Goal: Task Accomplishment & Management: Complete application form

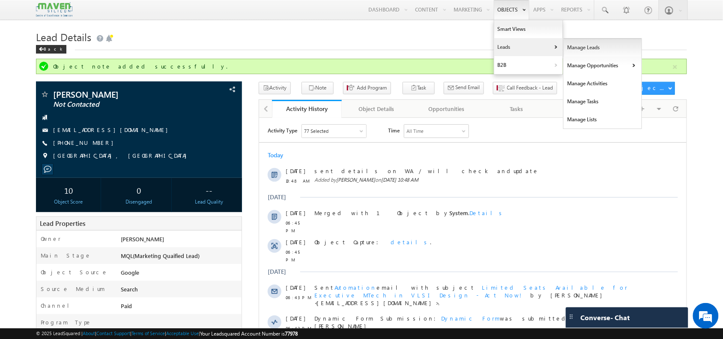
click at [576, 45] on link "Manage Leads" at bounding box center [602, 48] width 78 height 18
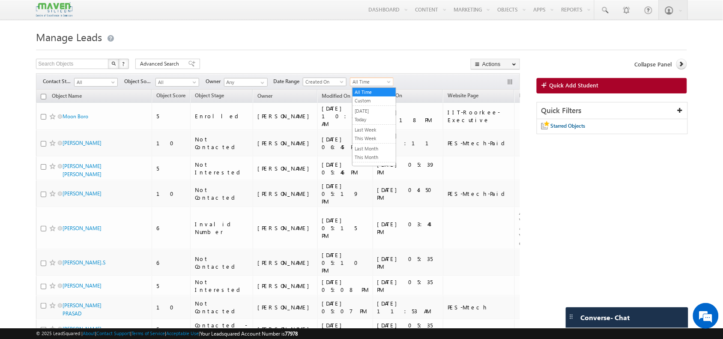
click at [377, 86] on span "All Time" at bounding box center [370, 82] width 41 height 8
click at [319, 79] on span "Created On" at bounding box center [323, 82] width 41 height 8
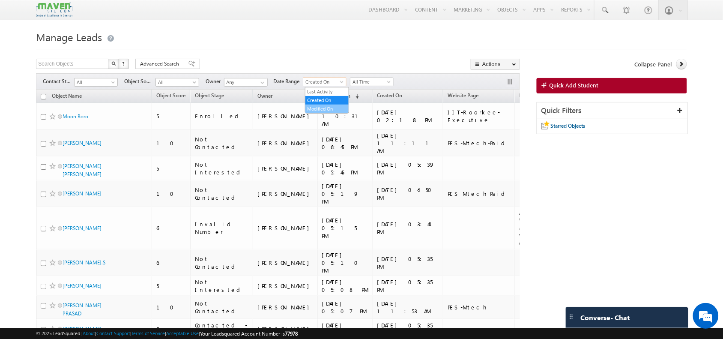
click at [322, 105] on link "Modified On" at bounding box center [326, 109] width 43 height 8
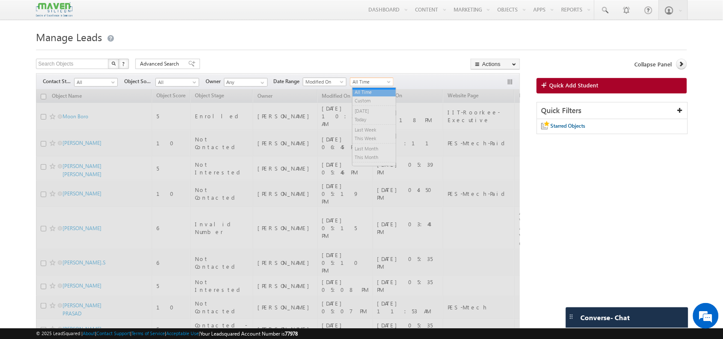
click at [374, 81] on span "All Time" at bounding box center [370, 82] width 41 height 8
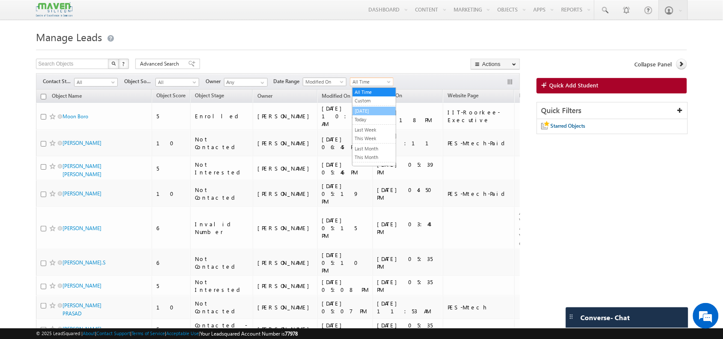
click at [369, 108] on link "[DATE]" at bounding box center [373, 111] width 43 height 8
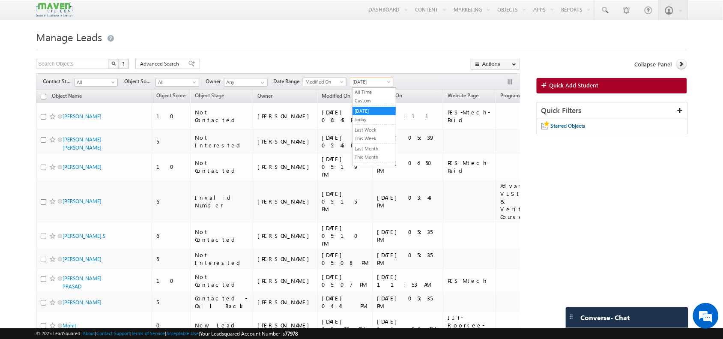
click at [371, 86] on span "[DATE]" at bounding box center [370, 82] width 41 height 8
click at [374, 94] on link "All Time" at bounding box center [373, 92] width 43 height 8
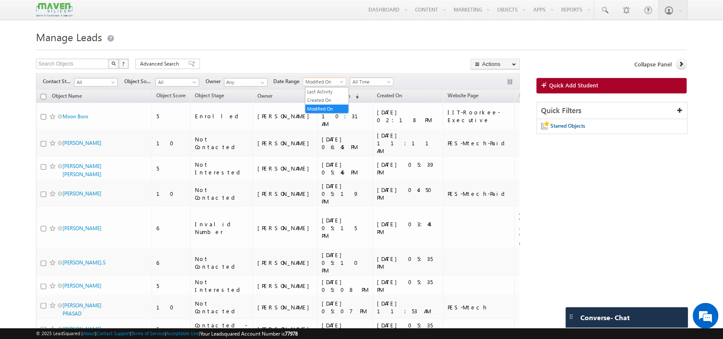
click at [321, 82] on span "Modified On" at bounding box center [323, 82] width 41 height 8
drag, startPoint x: 337, startPoint y: 99, endPoint x: 99, endPoint y: -47, distance: 278.3
click at [218, 44] on h1 "Manage Leads" at bounding box center [361, 36] width 650 height 17
click at [339, 83] on span "Modified On" at bounding box center [323, 82] width 41 height 8
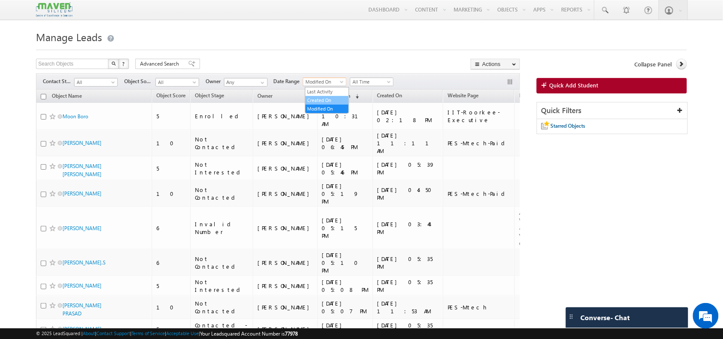
click at [330, 98] on link "Created On" at bounding box center [326, 100] width 43 height 8
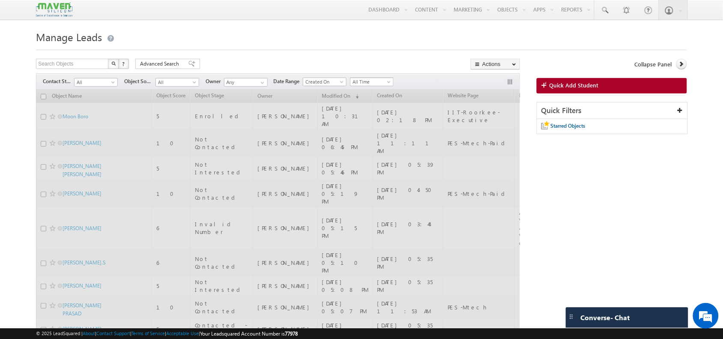
click at [388, 78] on span "All Time" at bounding box center [370, 82] width 41 height 8
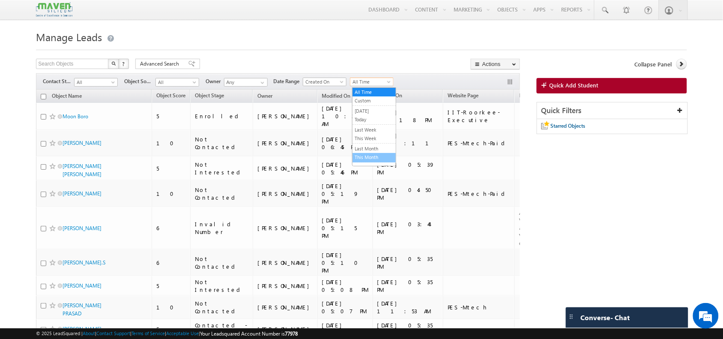
click at [365, 155] on link "This Month" at bounding box center [373, 157] width 43 height 8
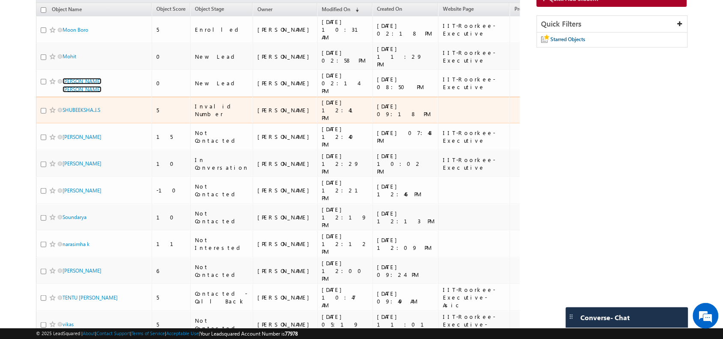
scroll to position [103, 0]
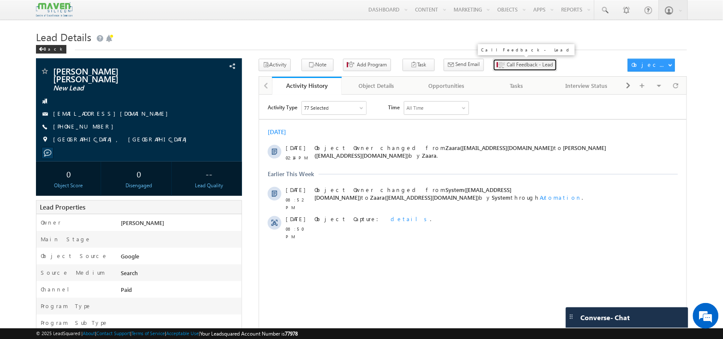
click at [507, 69] on span "Call Feedback - Lead" at bounding box center [530, 65] width 46 height 8
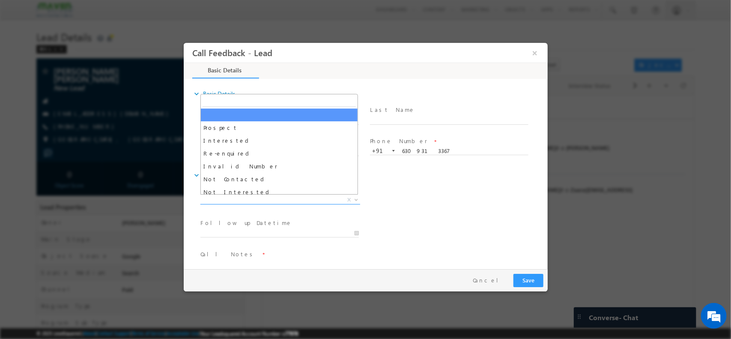
drag, startPoint x: 680, startPoint y: 111, endPoint x: 280, endPoint y: 200, distance: 410.5
click at [280, 200] on span "X" at bounding box center [280, 199] width 160 height 9
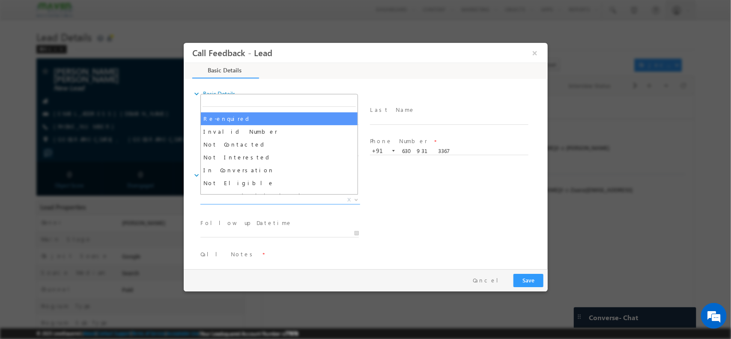
scroll to position [54, 0]
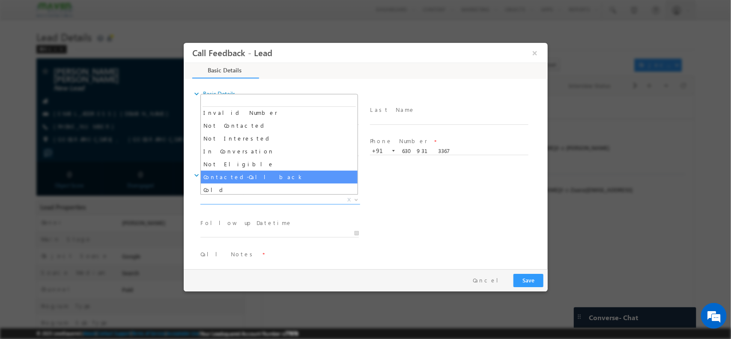
select select "Contacted-Call back"
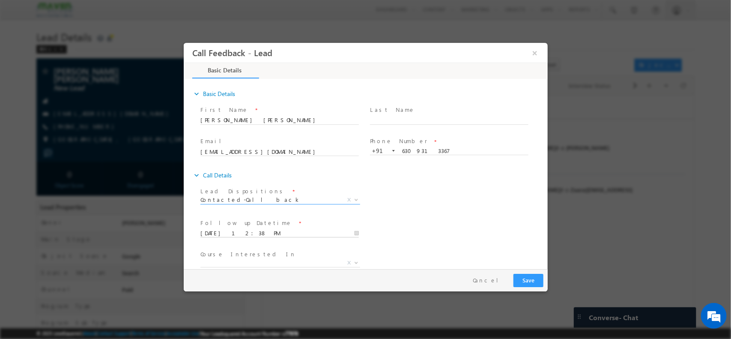
click at [268, 234] on input "24/09/2025 12:38 PM" at bounding box center [279, 233] width 158 height 9
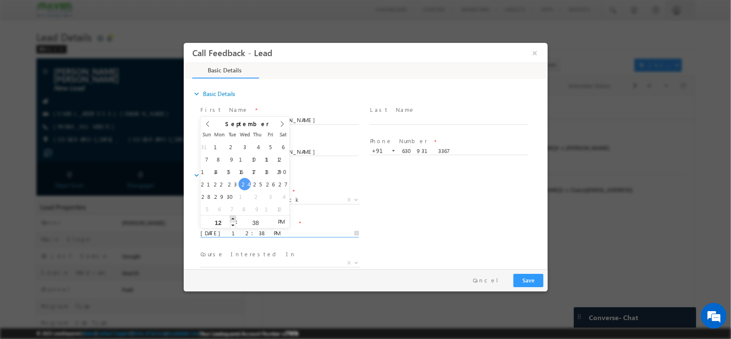
type input "24/09/2025 1:38 PM"
type input "01"
click at [230, 220] on span at bounding box center [232, 218] width 6 height 6
type input "24/09/2025 1:37 PM"
type input "37"
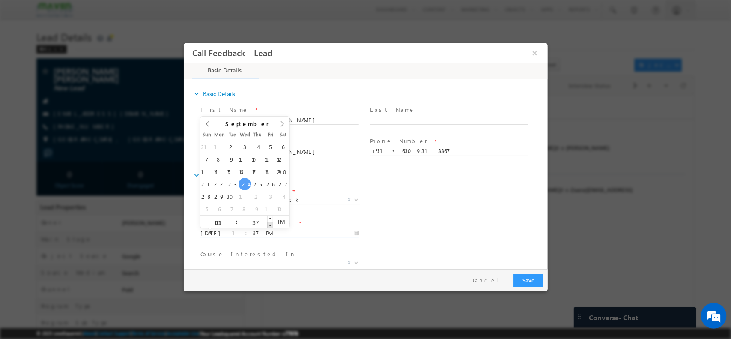
click at [267, 222] on span at bounding box center [270, 224] width 6 height 6
type input "24/09/2025 1:36 PM"
type input "36"
click at [267, 222] on span at bounding box center [270, 224] width 6 height 6
type input "24/09/2025 1:35 PM"
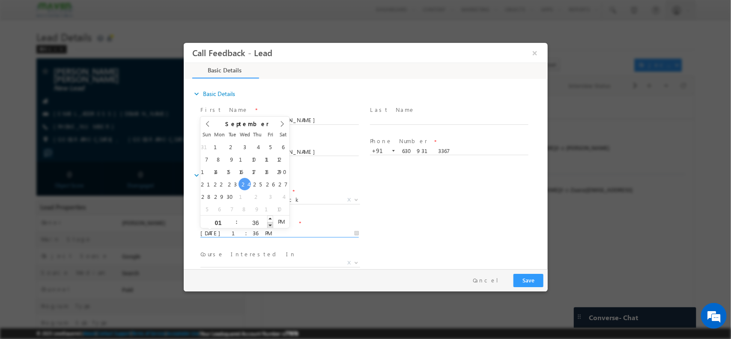
type input "35"
click at [267, 222] on span at bounding box center [270, 224] width 6 height 6
type input "24/09/2025 1:34 PM"
type input "34"
click at [267, 222] on span at bounding box center [270, 224] width 6 height 6
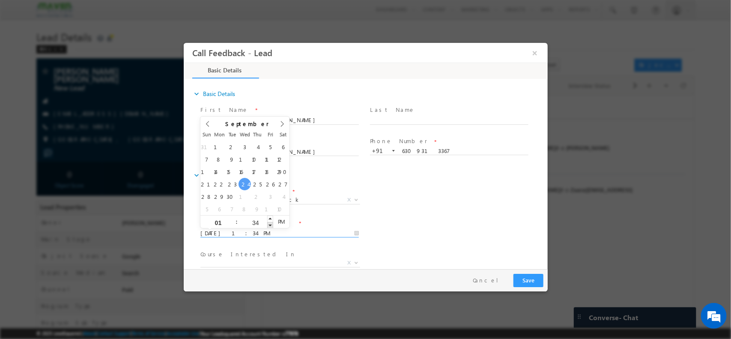
type input "24/09/2025 1:33 PM"
type input "33"
click at [267, 222] on span at bounding box center [270, 224] width 6 height 6
type input "24/09/2025 1:32 PM"
type input "32"
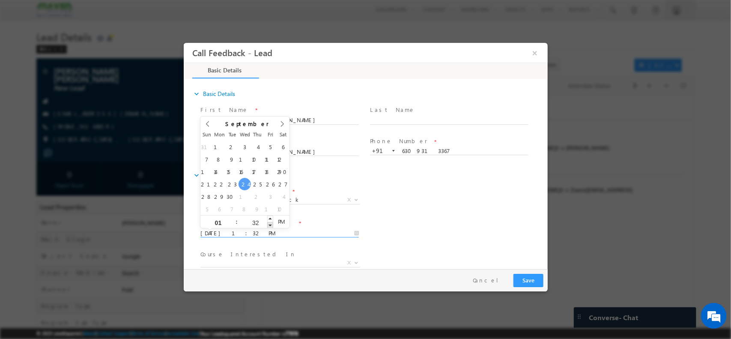
click at [267, 222] on span at bounding box center [270, 224] width 6 height 6
type input "24/09/2025 1:31 PM"
type input "31"
click at [267, 222] on span at bounding box center [270, 224] width 6 height 6
type input "24/09/2025 1:30 PM"
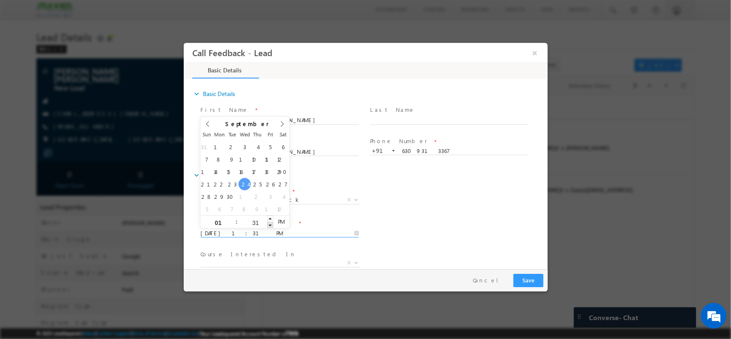
type input "30"
click at [267, 222] on span at bounding box center [270, 224] width 6 height 6
click at [272, 258] on span "X" at bounding box center [280, 262] width 160 height 9
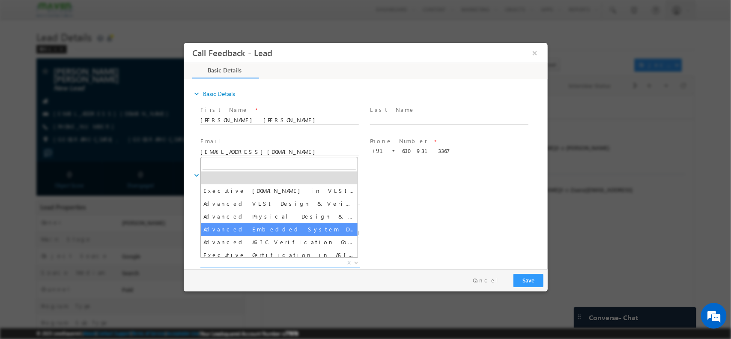
click at [488, 189] on div "Lead Dispositions * Prospect Interested Re-enquired Invalid Number Not Contacte…" at bounding box center [372, 201] width 349 height 32
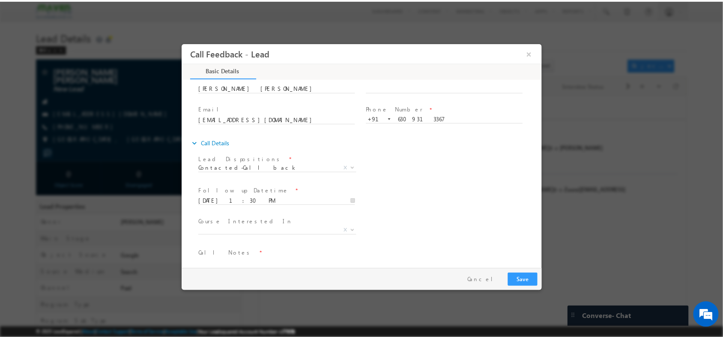
scroll to position [46, 0]
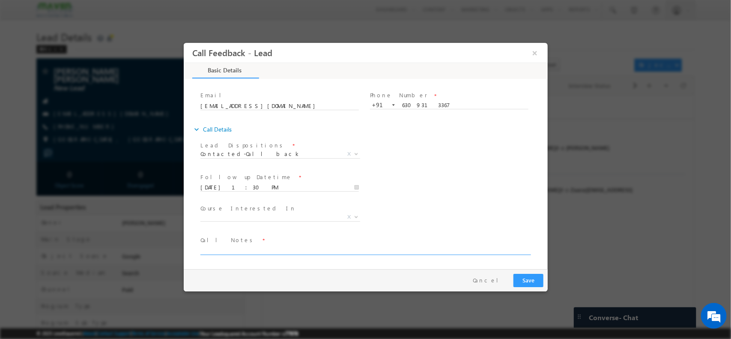
click at [315, 248] on textarea at bounding box center [364, 249] width 329 height 10
type textarea "Callback ./ Mtech 1 st year /"
click at [535, 273] on button "Save" at bounding box center [528, 279] width 30 height 13
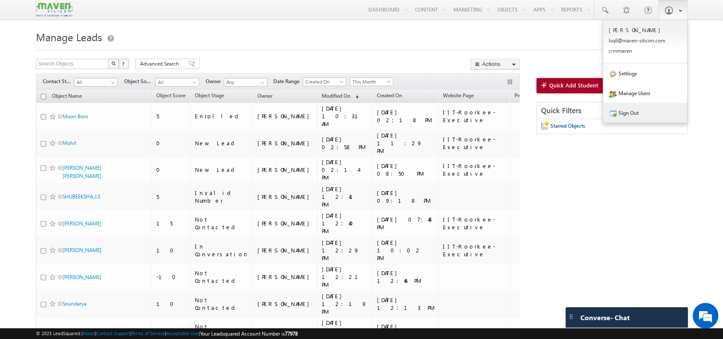
click at [636, 109] on link "Sign Out" at bounding box center [645, 113] width 84 height 20
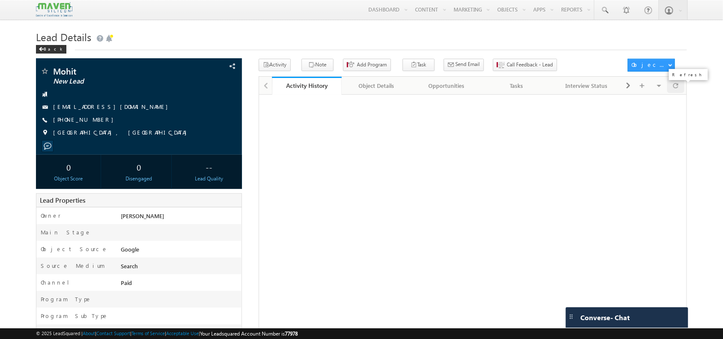
click at [679, 92] on div at bounding box center [675, 85] width 17 height 15
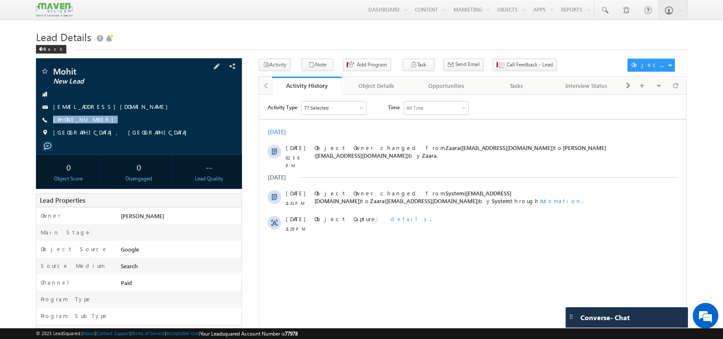
drag, startPoint x: 97, startPoint y: 120, endPoint x: 96, endPoint y: 126, distance: 6.1
click at [96, 126] on div "Mohit New Lead [EMAIL_ADDRESS][DOMAIN_NAME] [PHONE_NUMBER]" at bounding box center [138, 104] width 197 height 75
copy div "[PHONE_NUMBER]"
click at [679, 85] on div at bounding box center [675, 85] width 17 height 15
drag, startPoint x: 104, startPoint y: 118, endPoint x: 104, endPoint y: 127, distance: 8.6
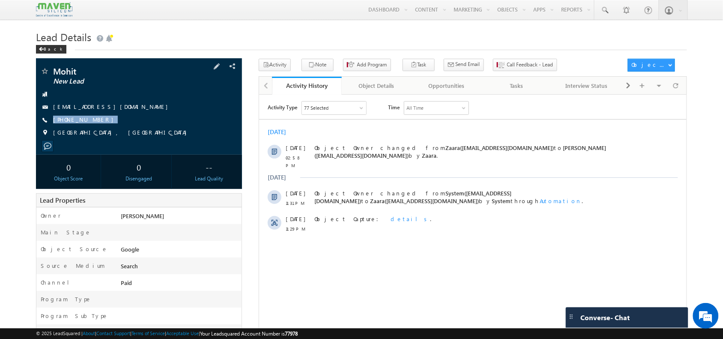
click at [104, 127] on div "Mohit New Lead [EMAIL_ADDRESS][DOMAIN_NAME] [PHONE_NUMBER]" at bounding box center [138, 104] width 197 height 75
copy div "[PHONE_NUMBER]"
click at [677, 82] on span at bounding box center [675, 85] width 5 height 15
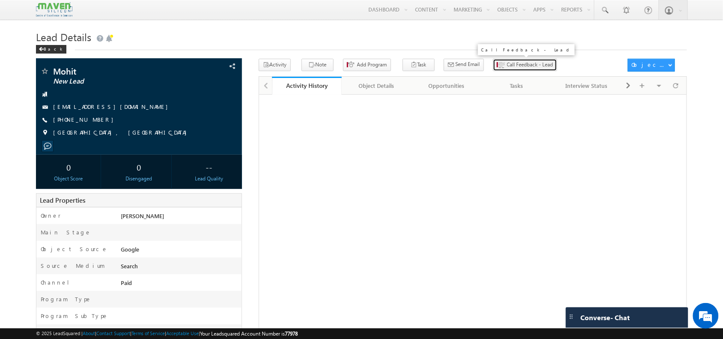
click at [498, 60] on button "Call Feedback - Lead" at bounding box center [525, 65] width 64 height 12
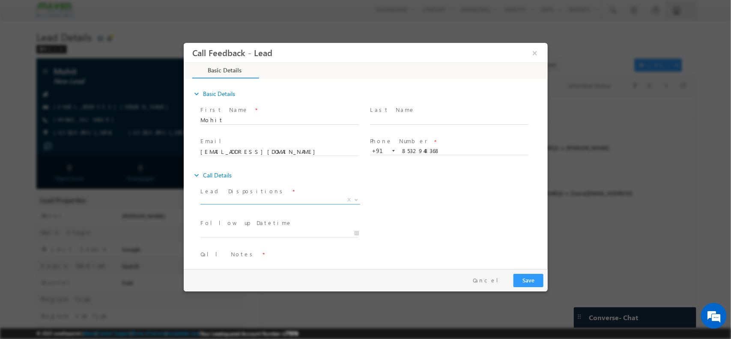
click at [272, 200] on span "X" at bounding box center [280, 199] width 160 height 9
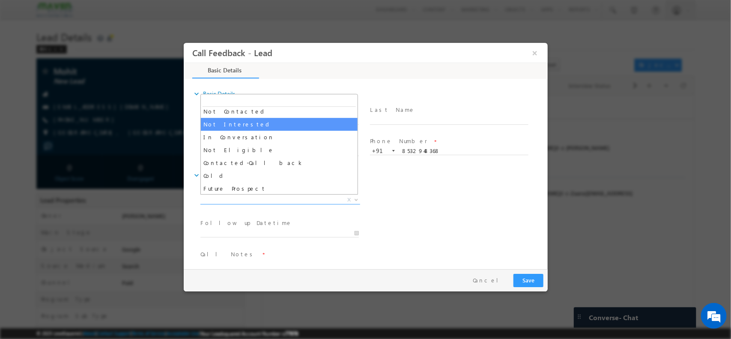
scroll to position [81, 0]
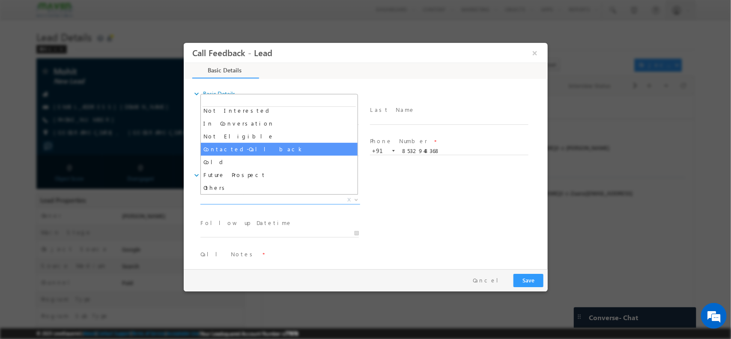
select select "Contacted-Call back"
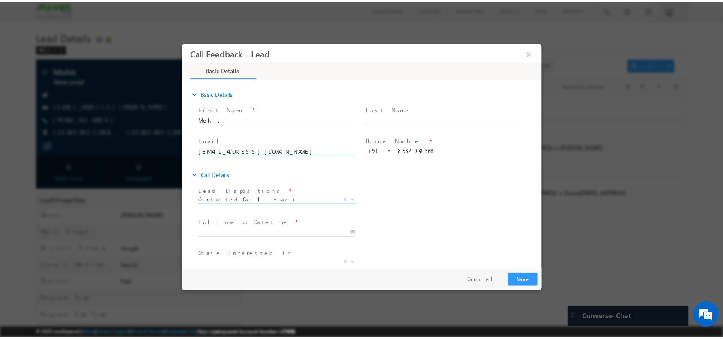
scroll to position [46, 0]
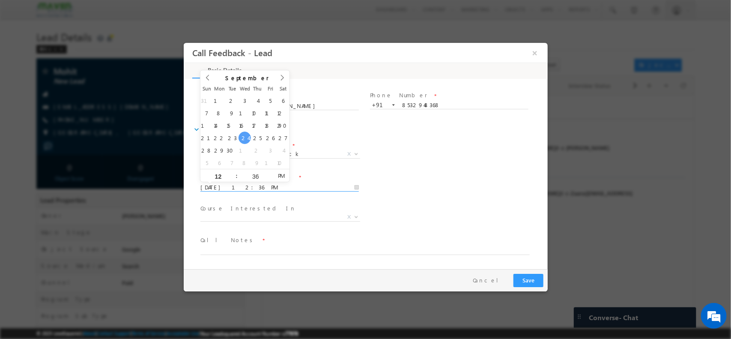
click at [270, 190] on input "24/09/2025 12:36 PM" at bounding box center [279, 187] width 158 height 9
type input "25/09/2025 12:36 PM"
click at [307, 202] on div "Course Interested In * Executive M.Tech in VLSI Design Advanced VLSI Design & V…" at bounding box center [283, 218] width 170 height 32
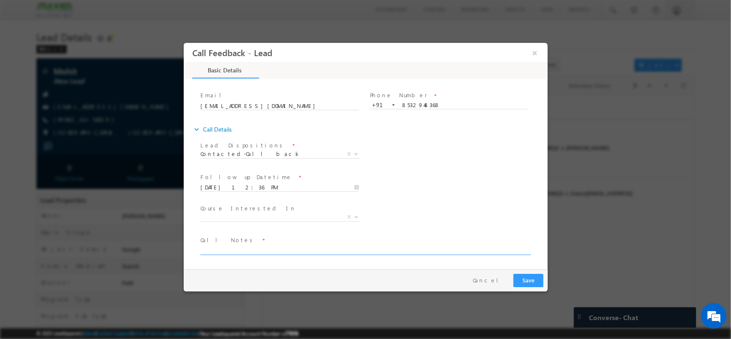
click at [283, 252] on textarea at bounding box center [364, 249] width 329 height 10
type textarea "3 rd year student // disconnected abrupt // fees asked / informed / No idea of …"
click at [525, 282] on button "Save" at bounding box center [528, 279] width 30 height 13
